Goal: Communication & Community: Share content

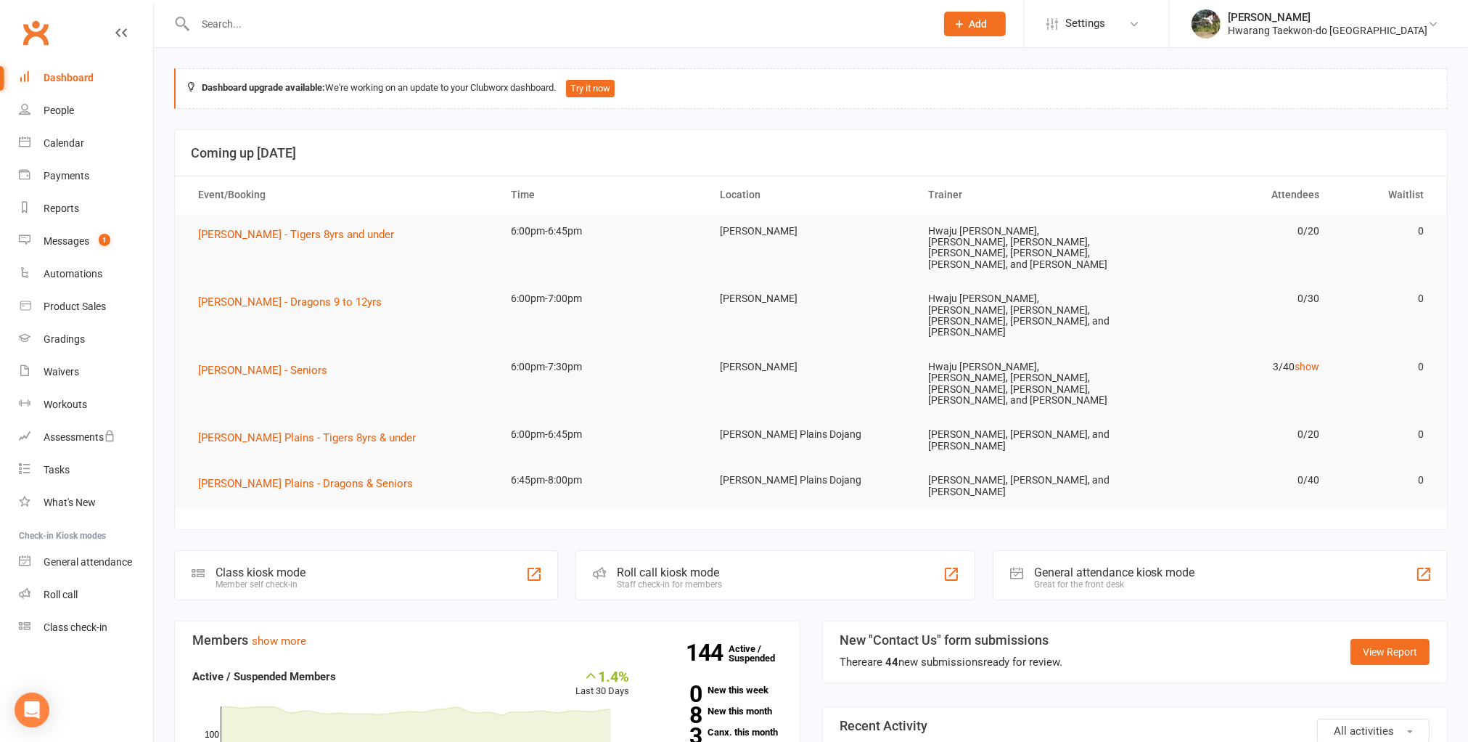
click at [327, 32] on input "text" at bounding box center [558, 24] width 735 height 20
click at [75, 237] on div "Messages" at bounding box center [67, 241] width 46 height 12
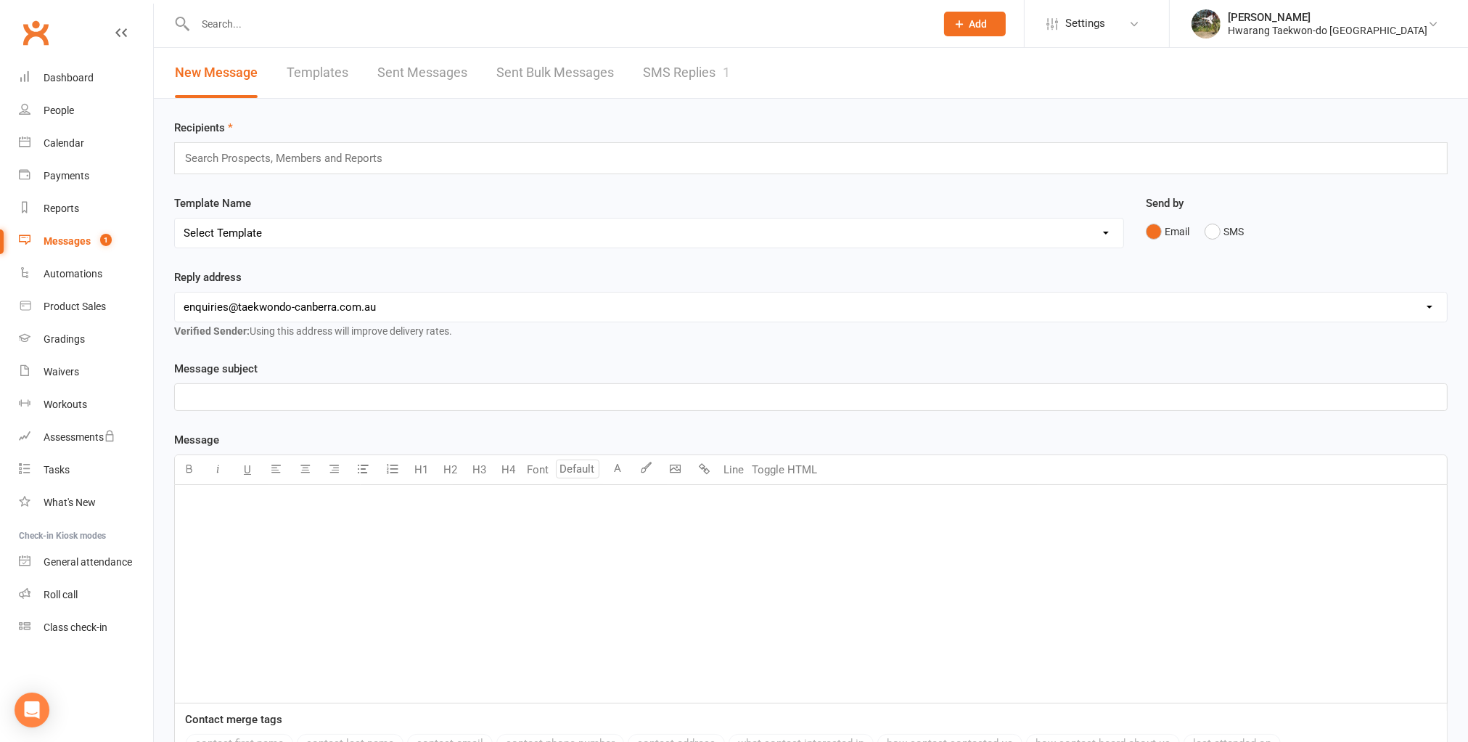
click at [676, 75] on link "SMS Replies 1" at bounding box center [686, 73] width 87 height 50
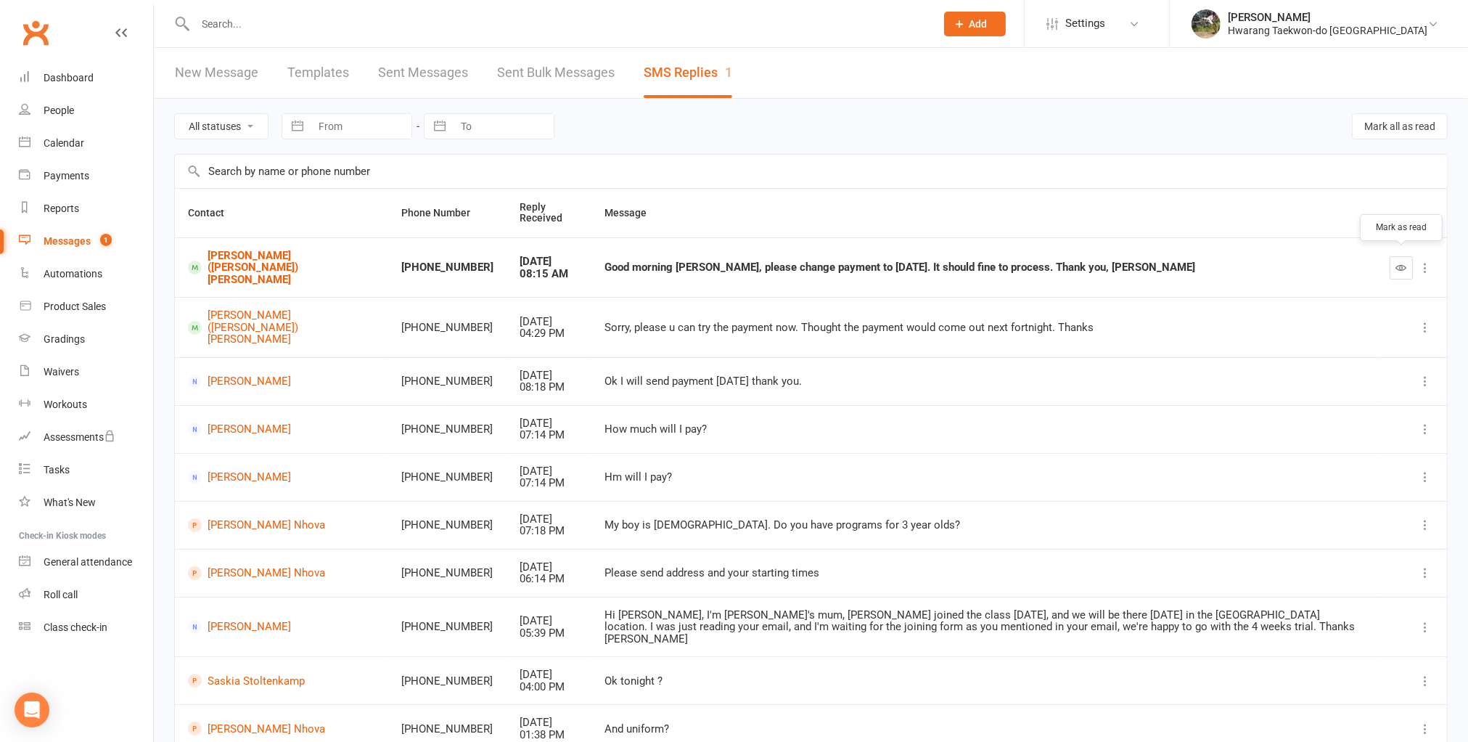
drag, startPoint x: 1397, startPoint y: 258, endPoint x: 787, endPoint y: 44, distance: 646.2
click at [1397, 262] on icon "button" at bounding box center [1402, 267] width 11 height 11
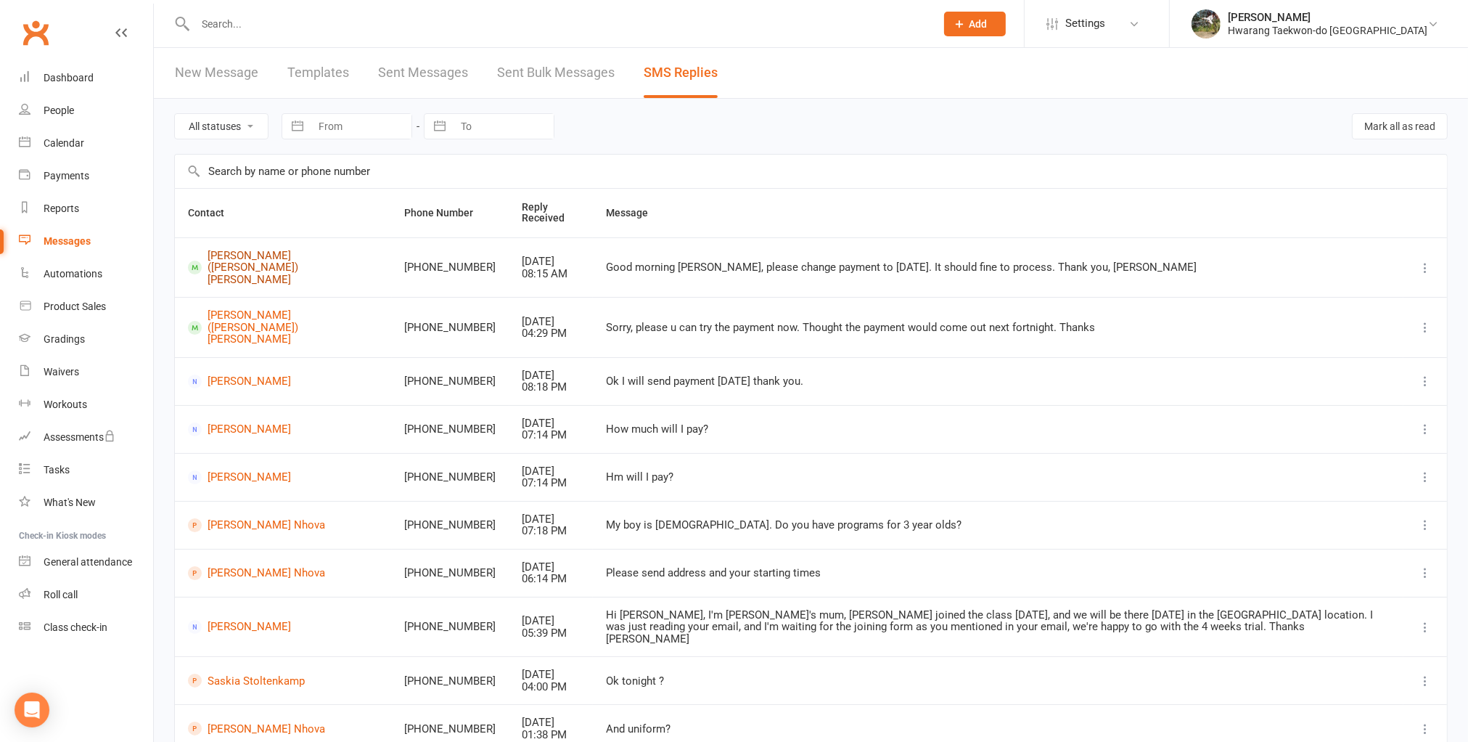
click at [240, 261] on link "[PERSON_NAME] ([PERSON_NAME]) [PERSON_NAME]" at bounding box center [283, 268] width 191 height 36
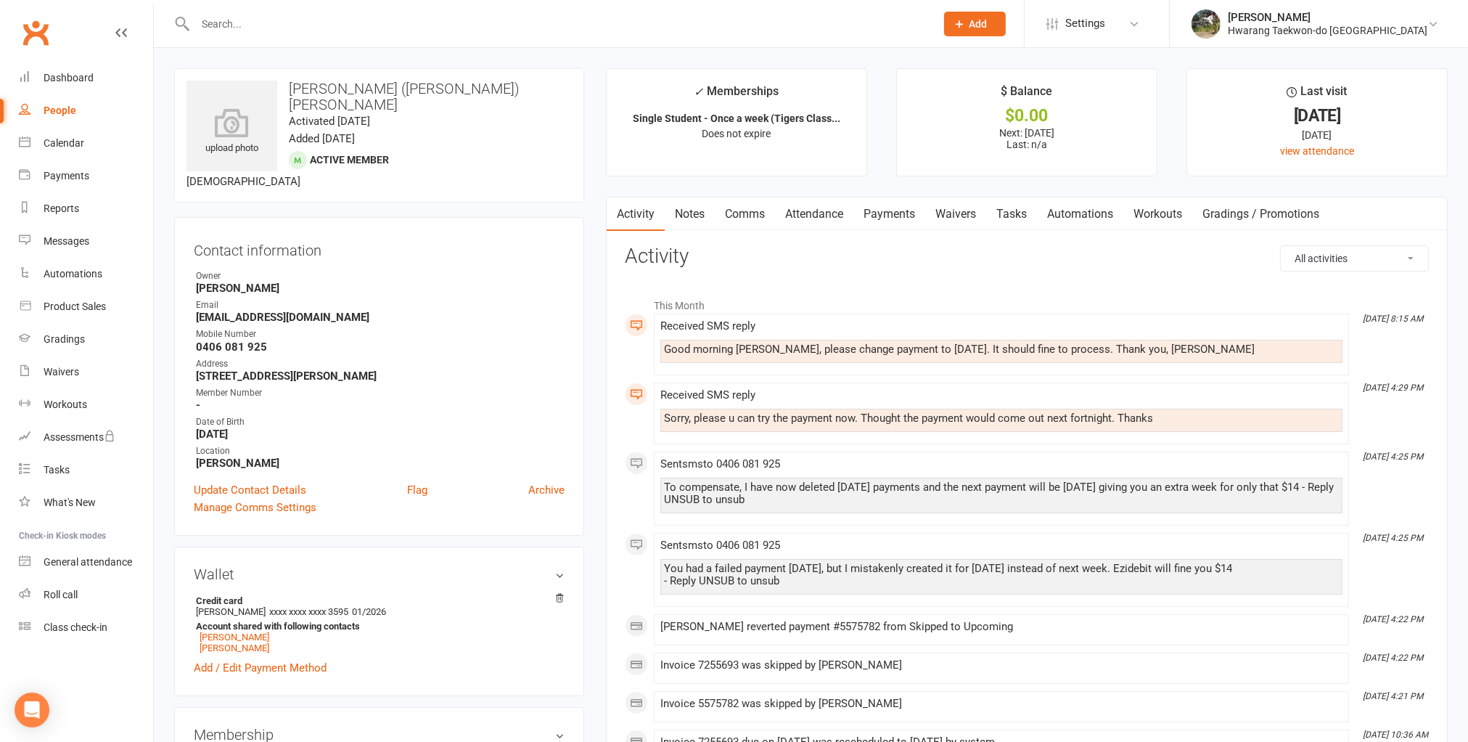
click at [896, 221] on link "Payments" at bounding box center [890, 213] width 72 height 33
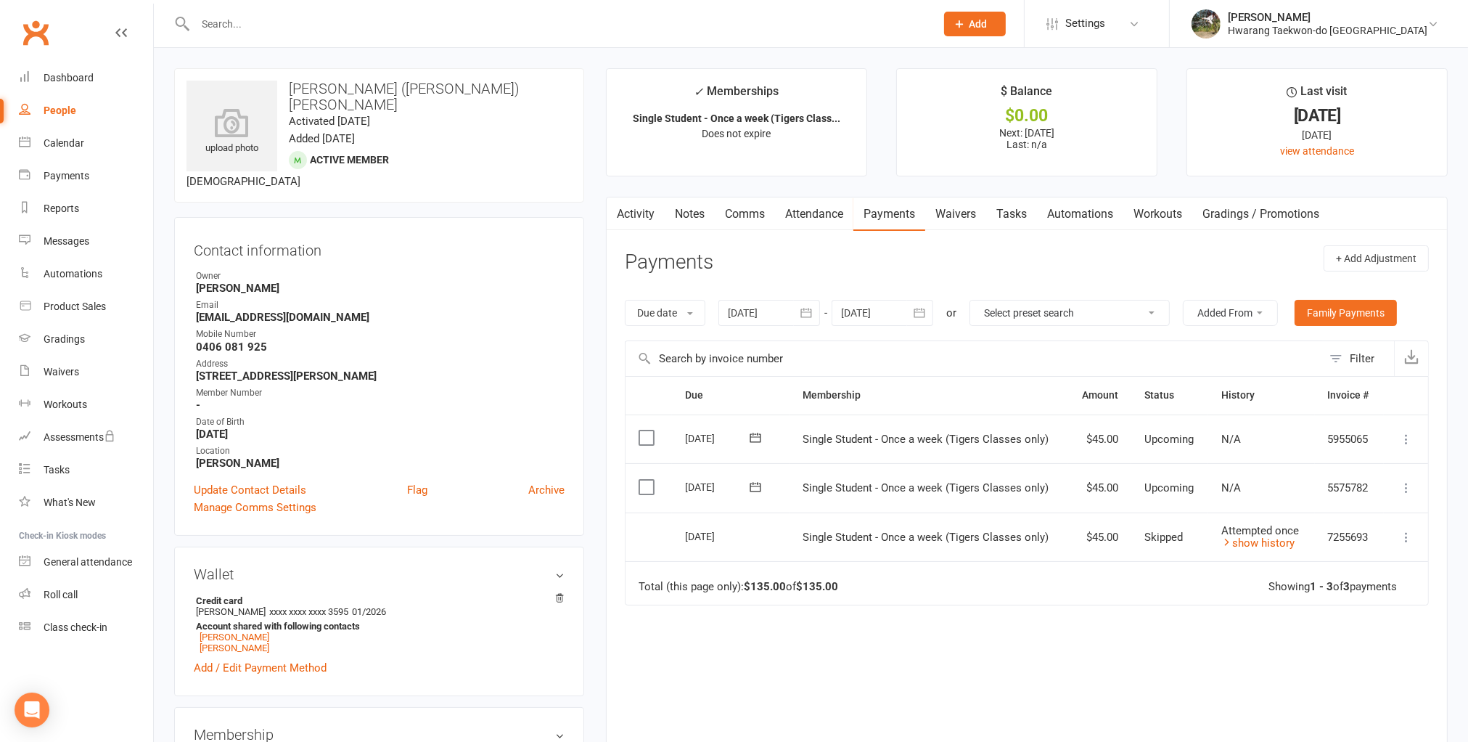
drag, startPoint x: 661, startPoint y: 533, endPoint x: 740, endPoint y: 534, distance: 79.8
click at [740, 532] on tr "Select this [DATE] [PERSON_NAME] ([PERSON_NAME]) [PERSON_NAME] Single Student -…" at bounding box center [1027, 536] width 803 height 49
drag, startPoint x: 674, startPoint y: 488, endPoint x: 743, endPoint y: 492, distance: 69.8
click at [743, 492] on td "[DATE]" at bounding box center [731, 487] width 118 height 49
copy tr "[DATE] [PERSON_NAME] ([PERSON_NAME]) [PERSON_NAME]"
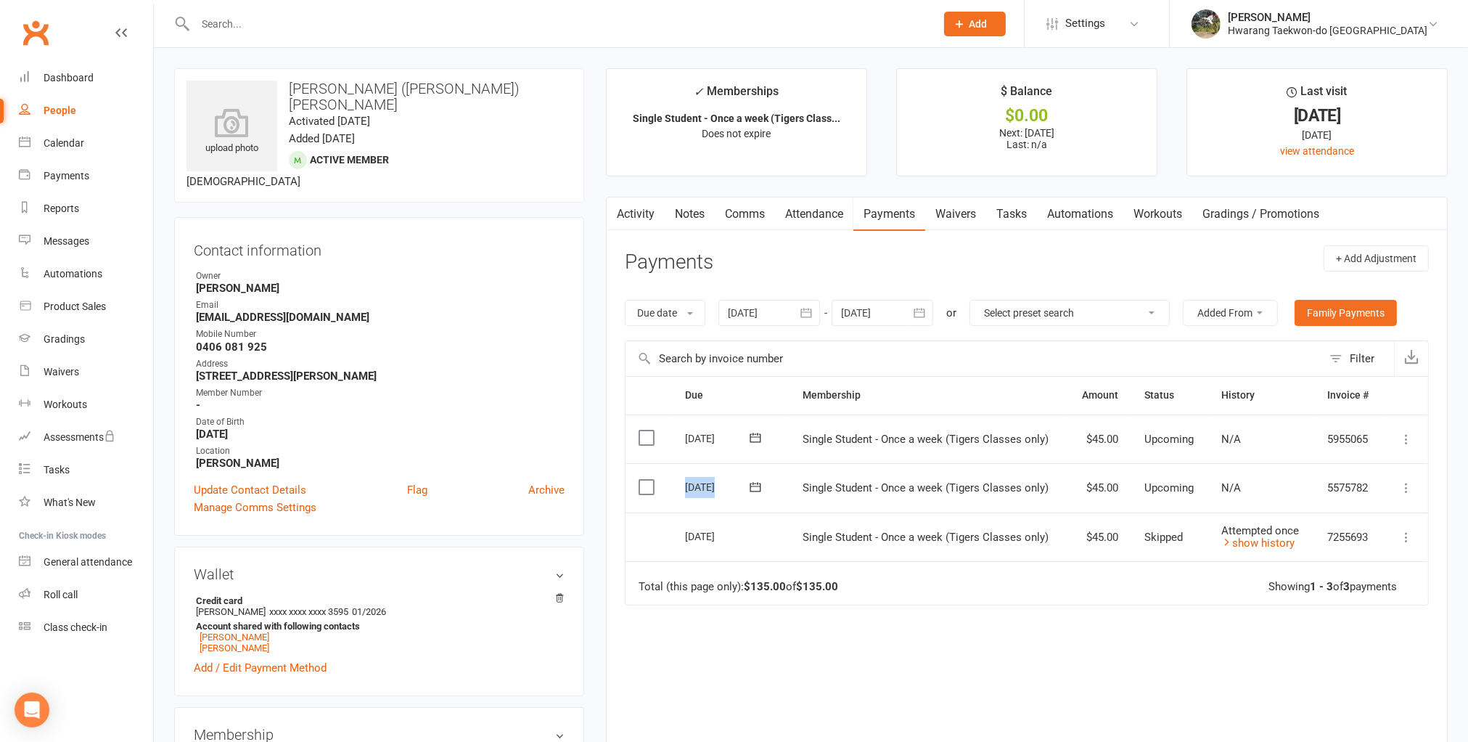
click at [746, 215] on link "Comms" at bounding box center [745, 213] width 60 height 33
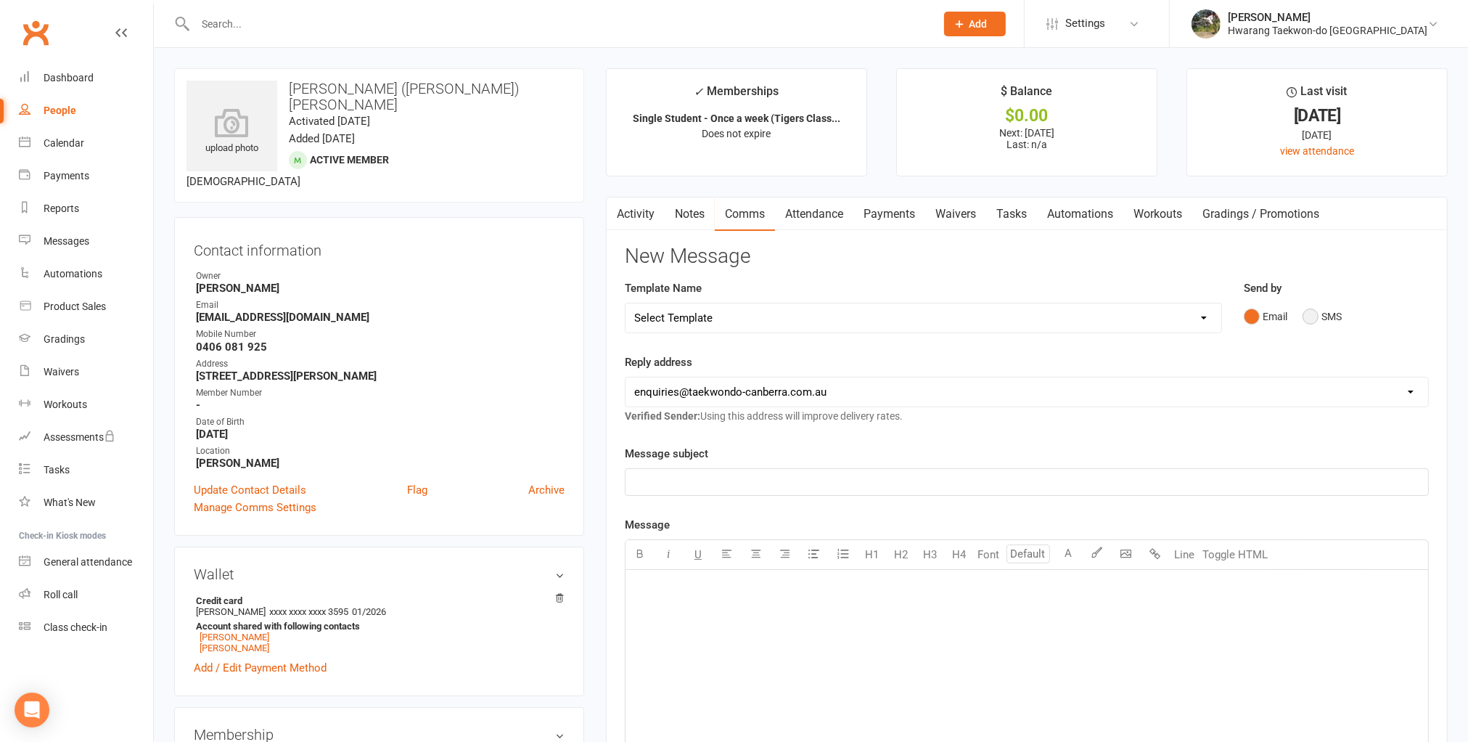
drag, startPoint x: 1307, startPoint y: 318, endPoint x: 1263, endPoint y: 322, distance: 44.5
click at [1307, 318] on button "SMS" at bounding box center [1322, 317] width 39 height 28
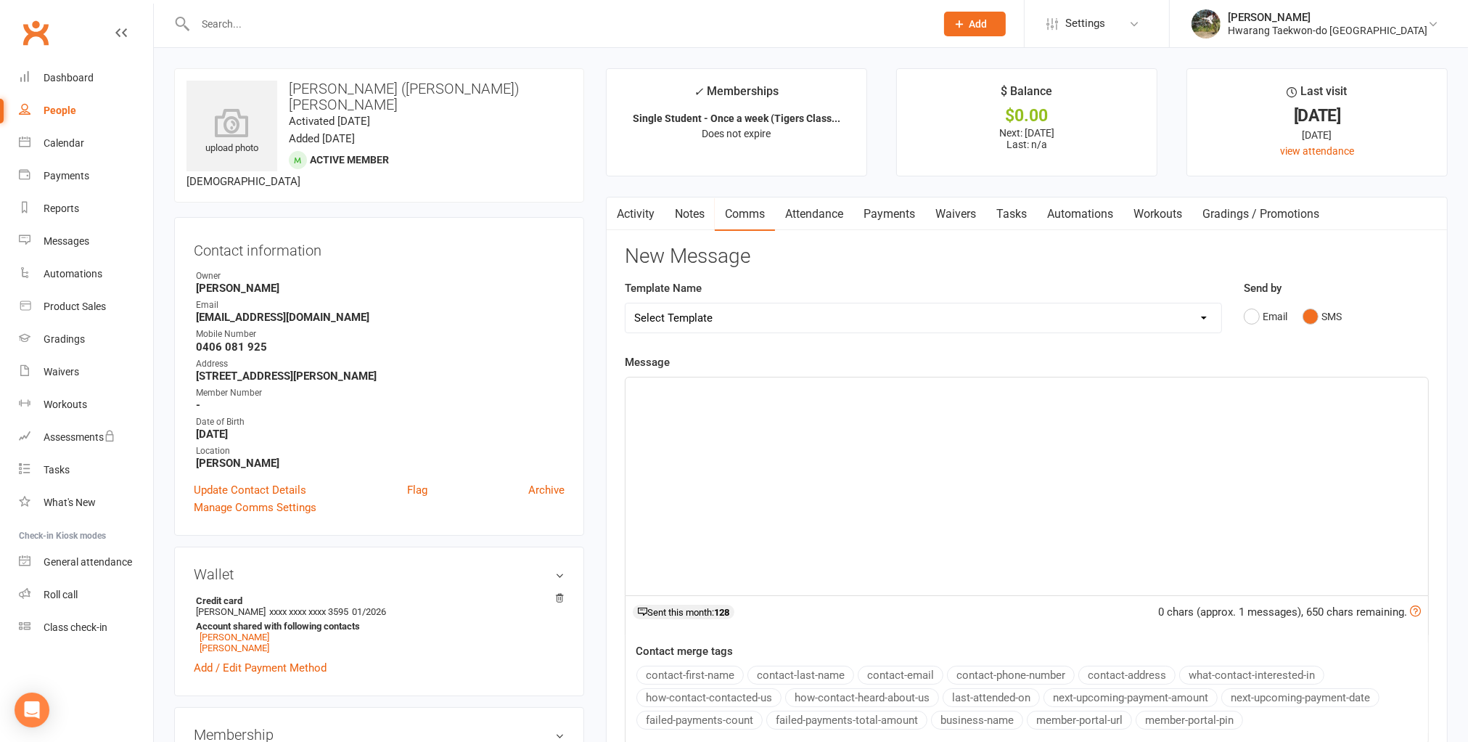
click at [840, 421] on div "﻿" at bounding box center [1027, 486] width 803 height 218
click at [725, 391] on span "Your next payment is dated [DATE]" at bounding box center [717, 390] width 167 height 13
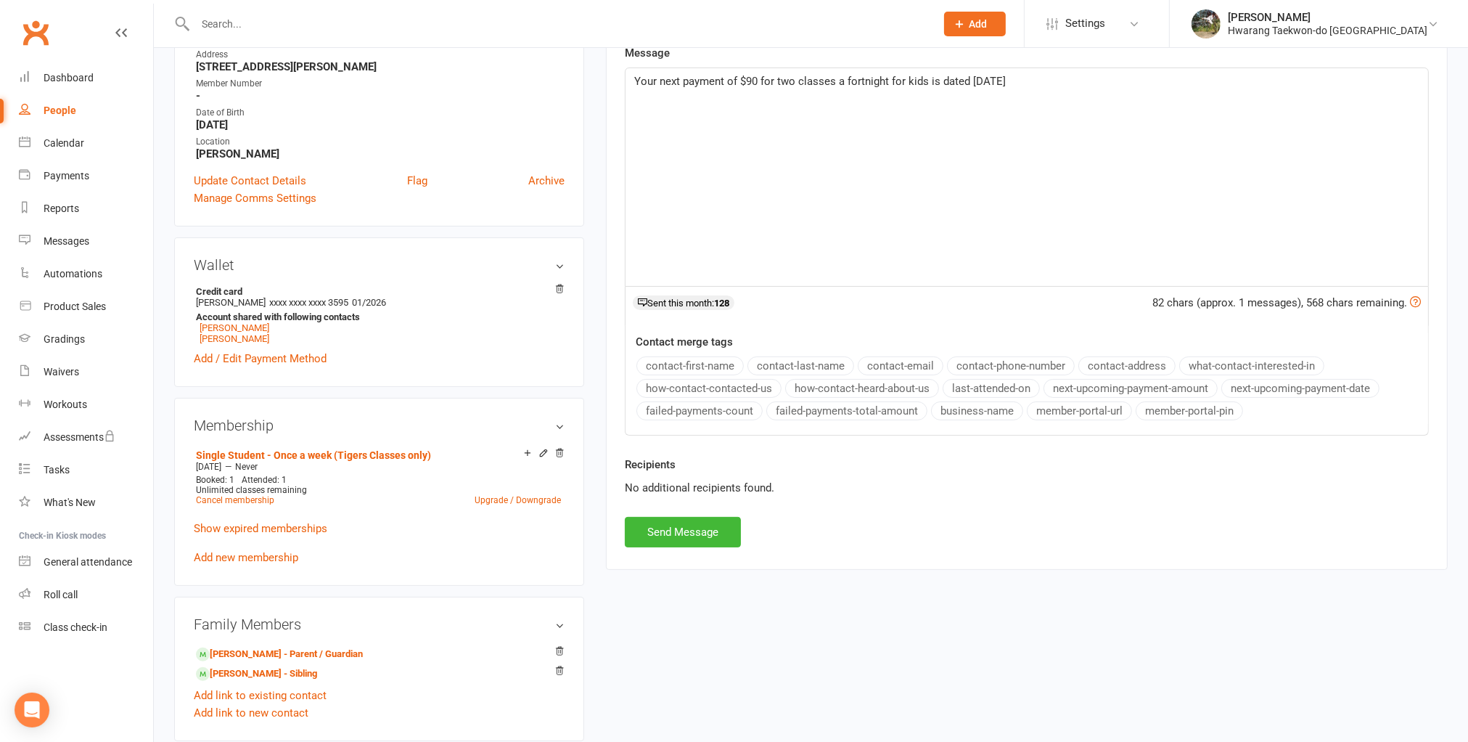
scroll to position [348, 0]
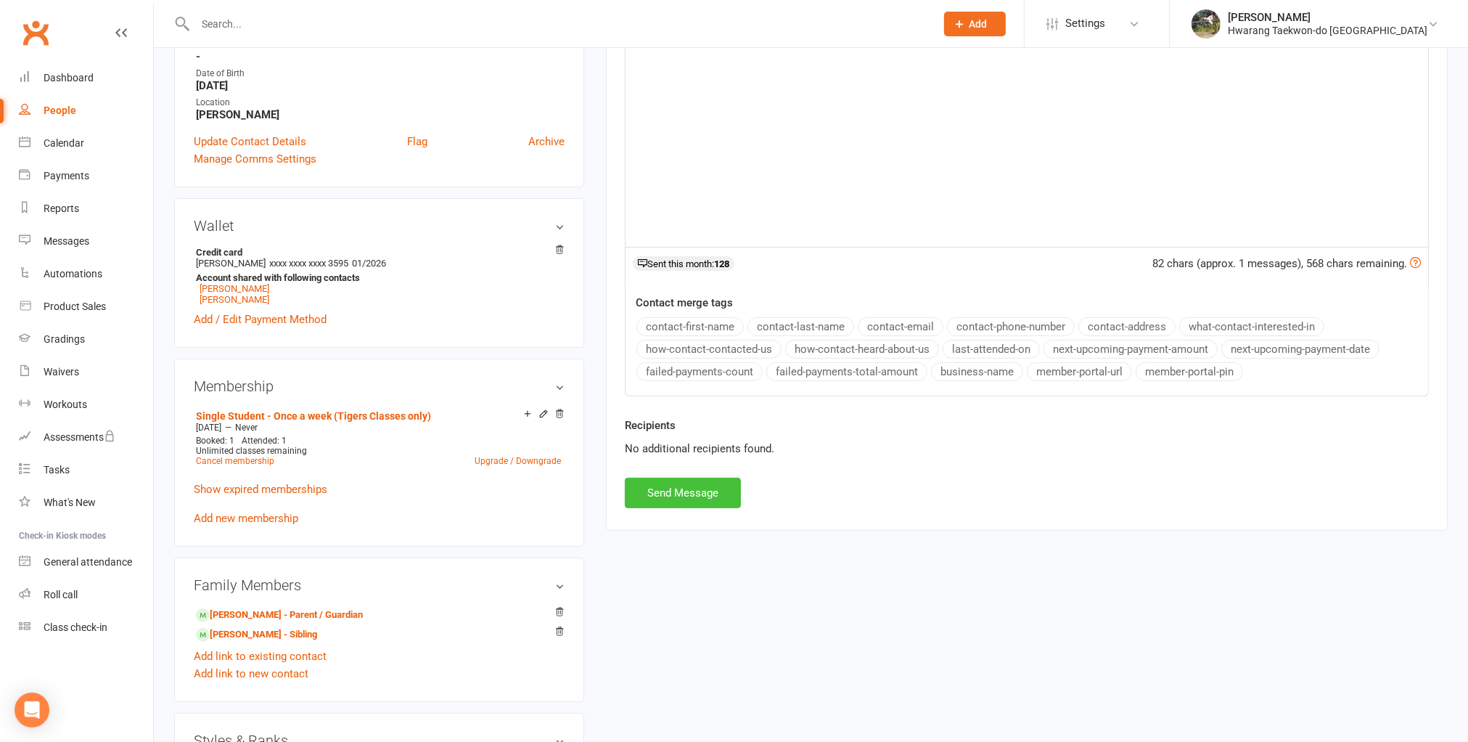
click at [719, 496] on button "Send Message" at bounding box center [683, 493] width 116 height 30
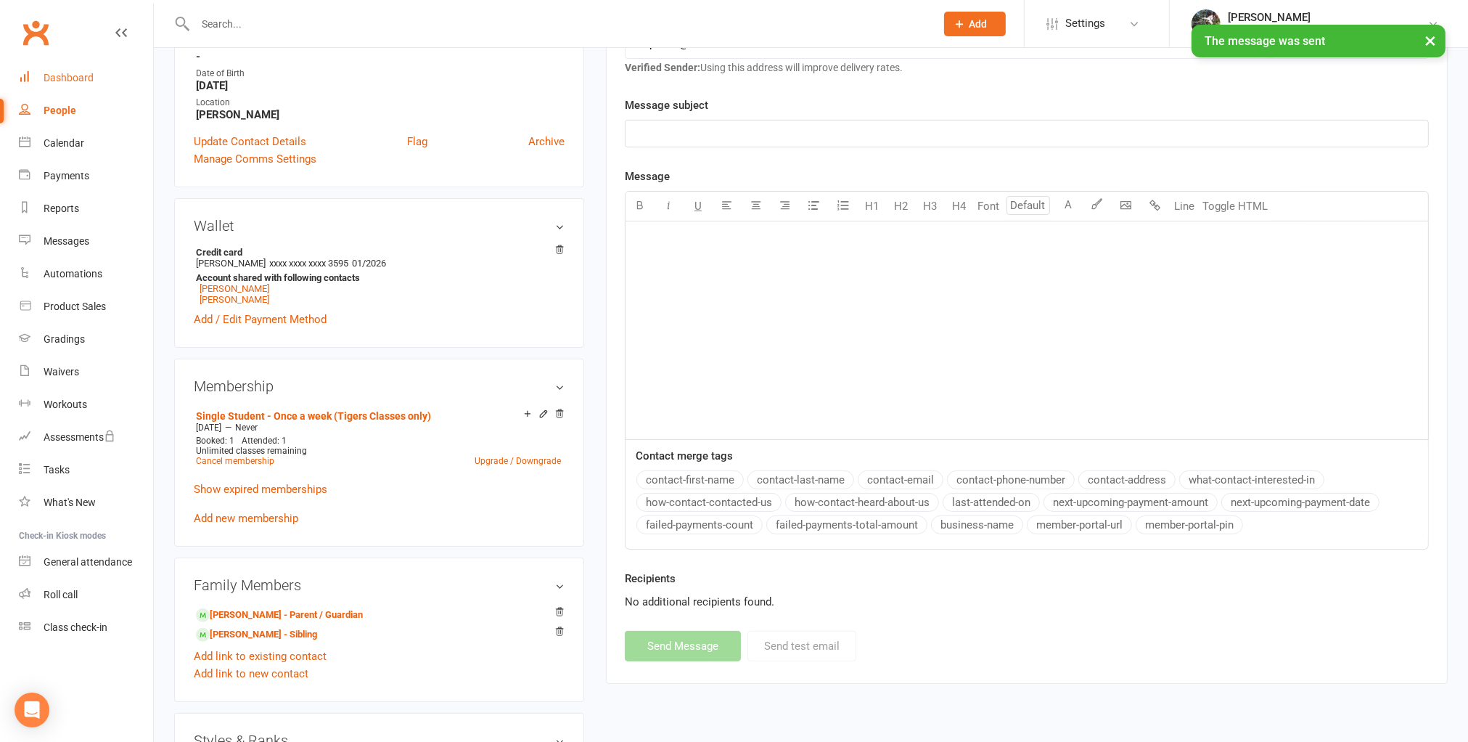
click at [74, 75] on div "Dashboard" at bounding box center [69, 78] width 50 height 12
